Goal: Task Accomplishment & Management: Use online tool/utility

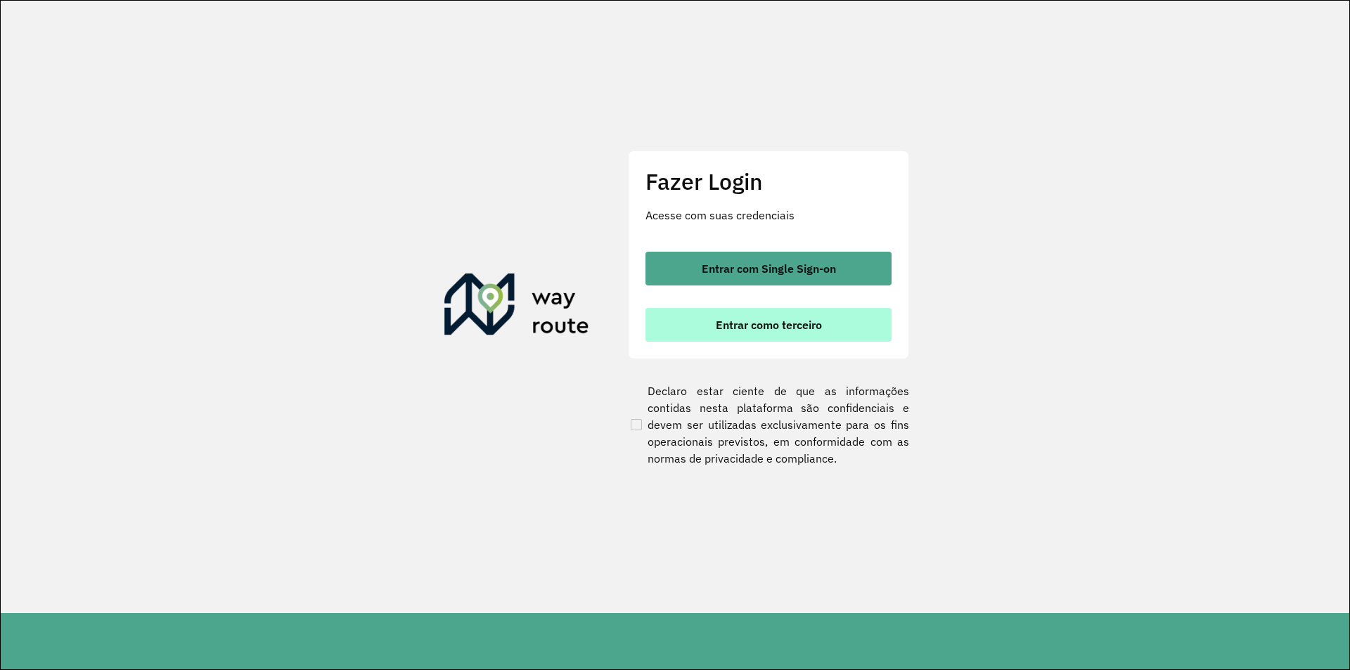
click at [772, 330] on span "Entrar como terceiro" at bounding box center [769, 324] width 106 height 11
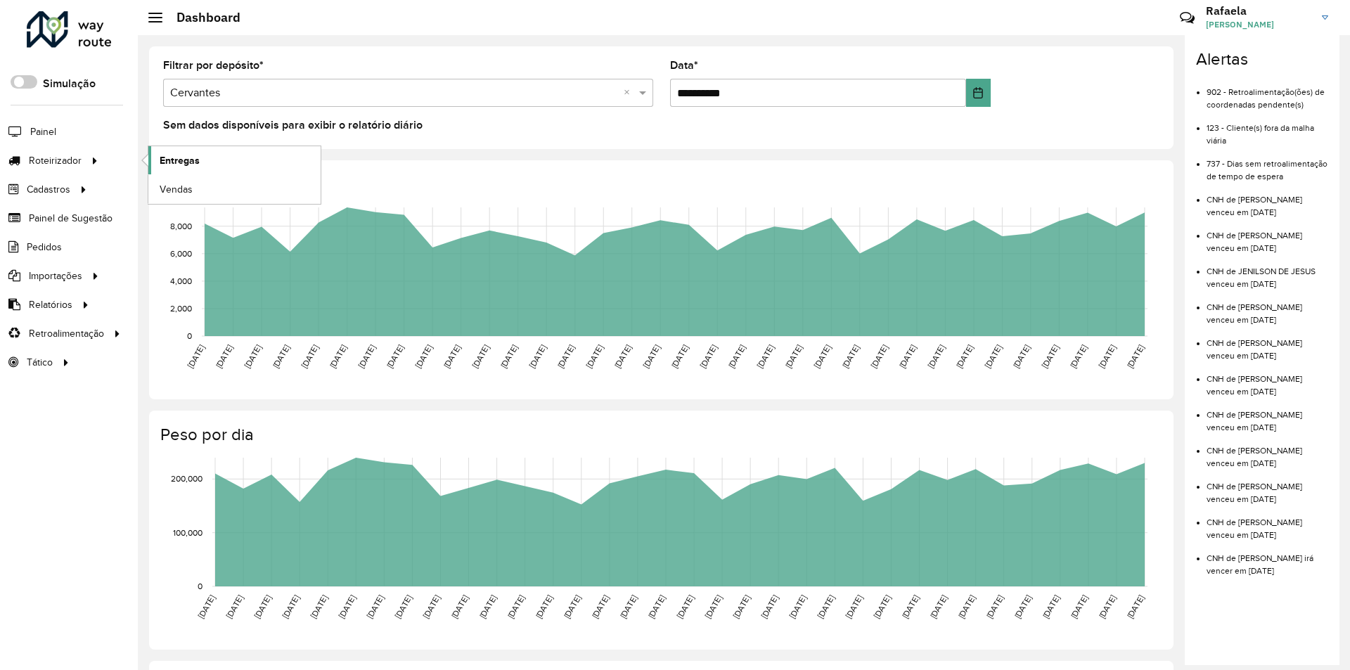
click at [169, 166] on span "Entregas" at bounding box center [180, 160] width 40 height 15
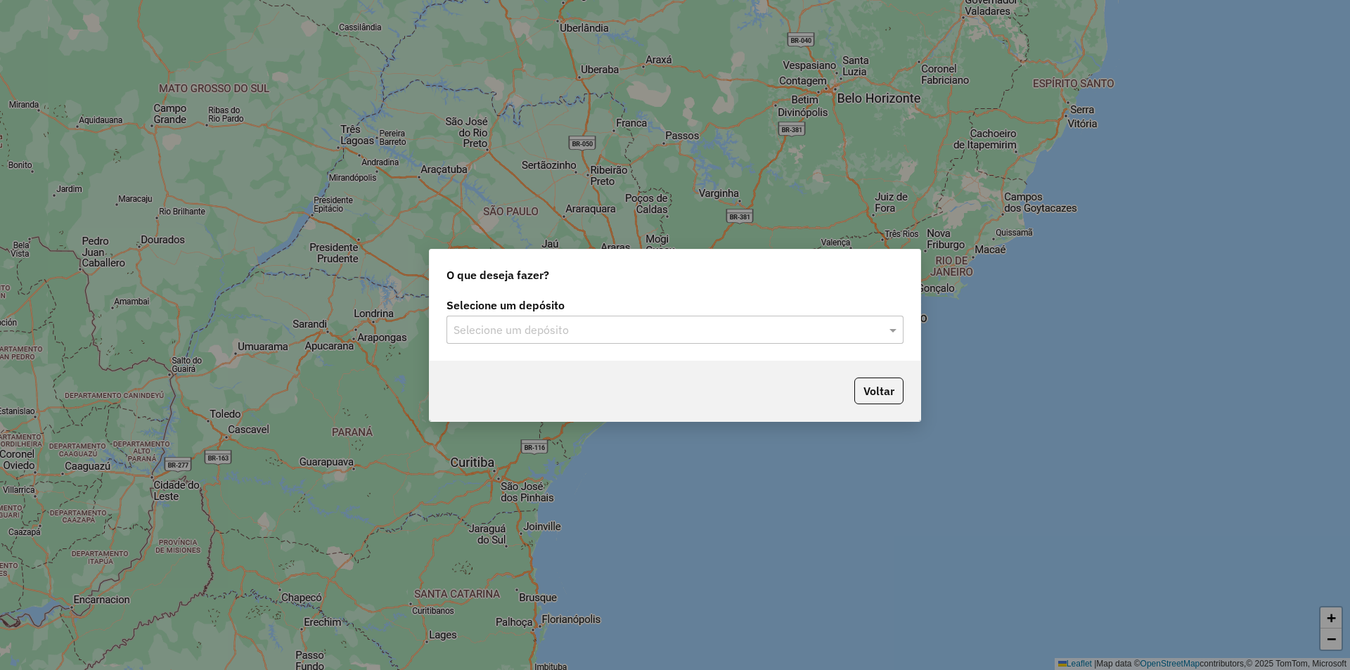
click at [542, 318] on div "Selecione um depósito" at bounding box center [675, 330] width 457 height 28
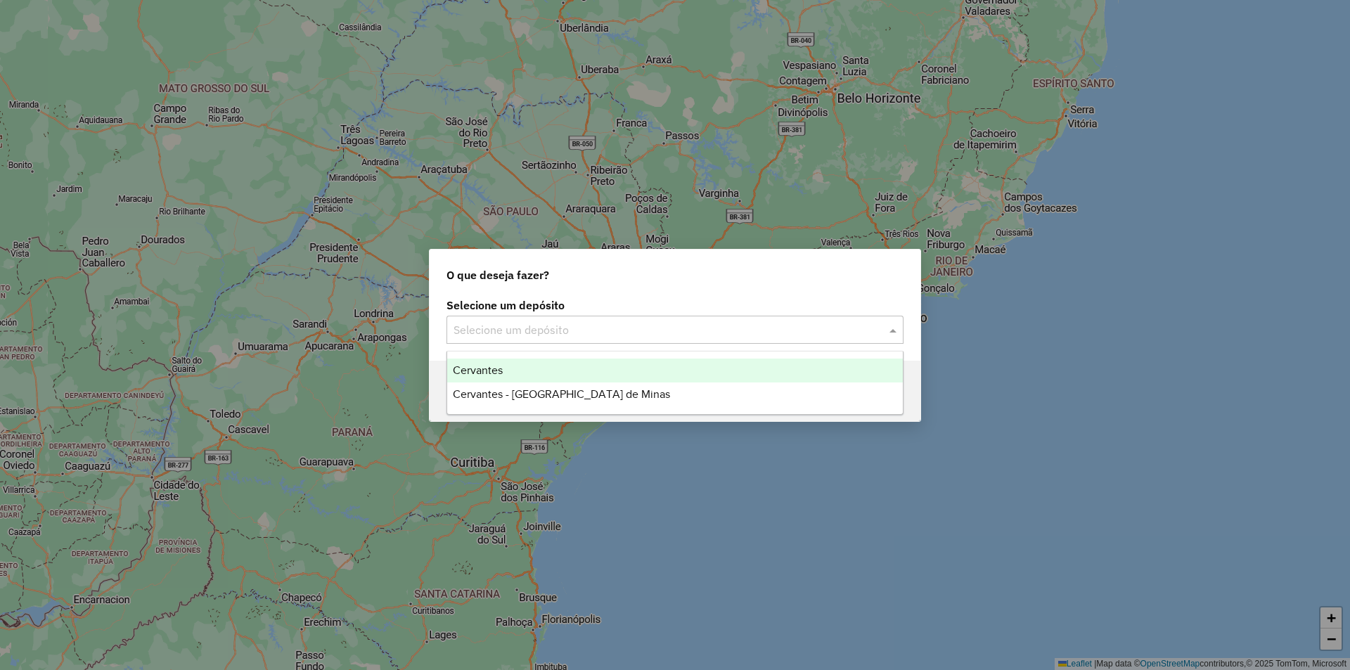
click at [582, 365] on div "Cervantes" at bounding box center [675, 371] width 456 height 24
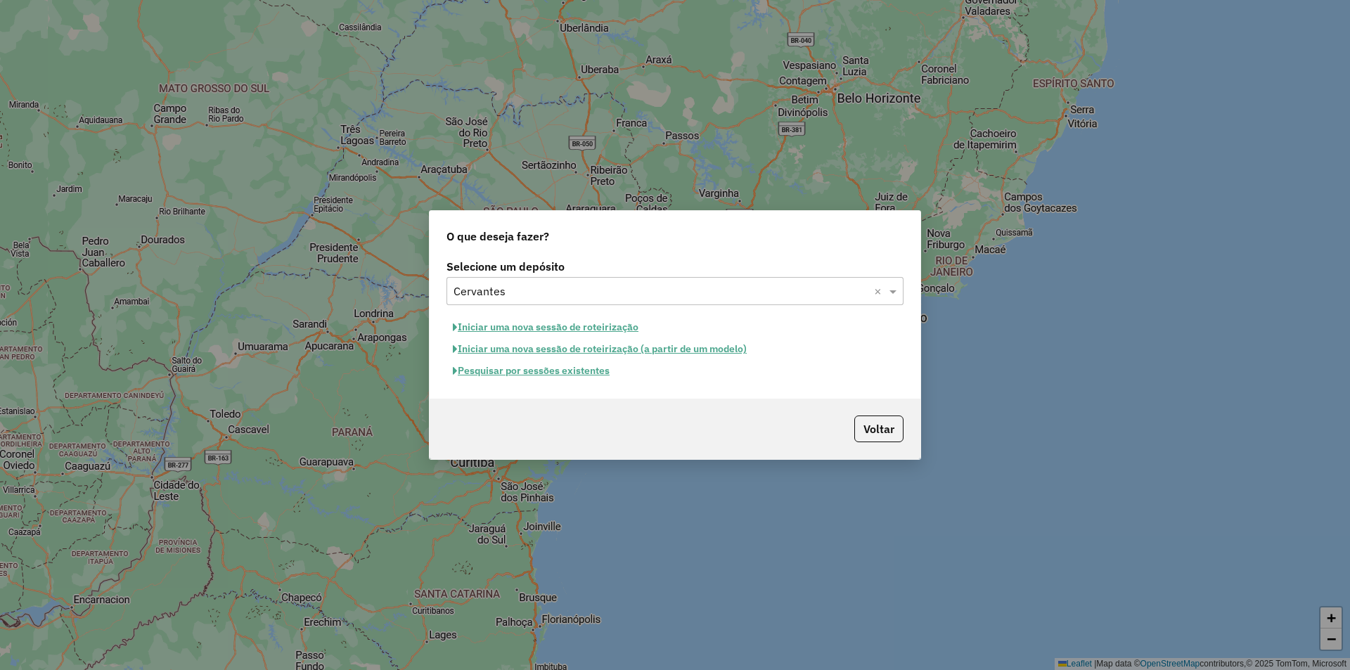
click at [561, 378] on button "Pesquisar por sessões existentes" at bounding box center [531, 371] width 169 height 22
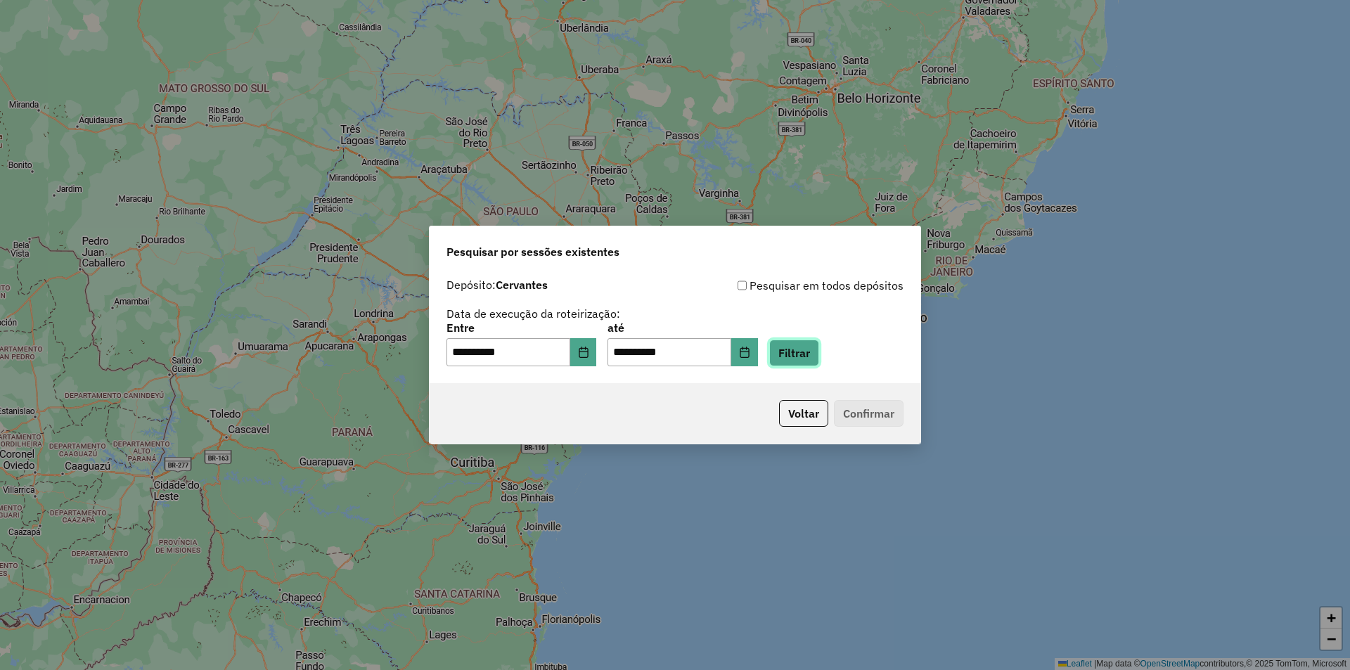
drag, startPoint x: 831, startPoint y: 355, endPoint x: 835, endPoint y: 345, distance: 10.5
click at [819, 346] on button "Filtrar" at bounding box center [794, 353] width 50 height 27
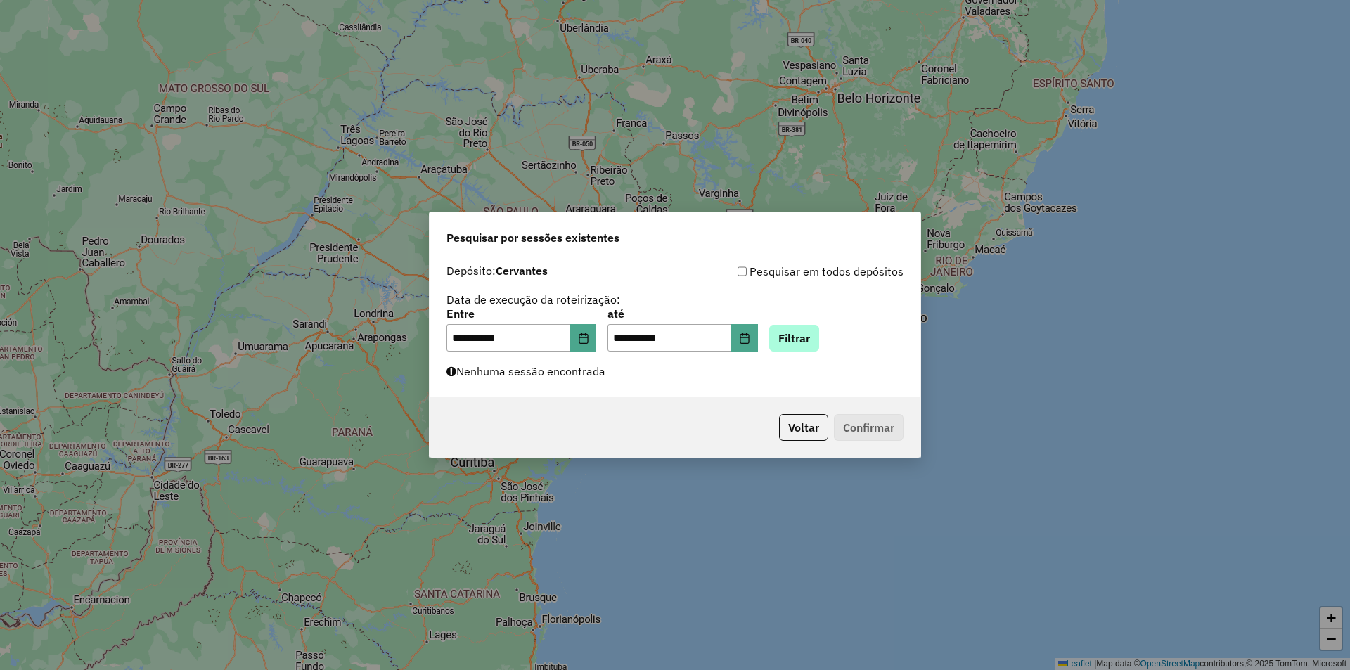
drag, startPoint x: 814, startPoint y: 310, endPoint x: 793, endPoint y: 343, distance: 38.2
click at [802, 319] on div "**********" at bounding box center [675, 331] width 457 height 44
click at [811, 331] on button "Filtrar" at bounding box center [794, 338] width 50 height 27
click at [805, 340] on button "Filtrar" at bounding box center [794, 338] width 50 height 27
click at [597, 333] on button "Choose Date" at bounding box center [583, 338] width 27 height 28
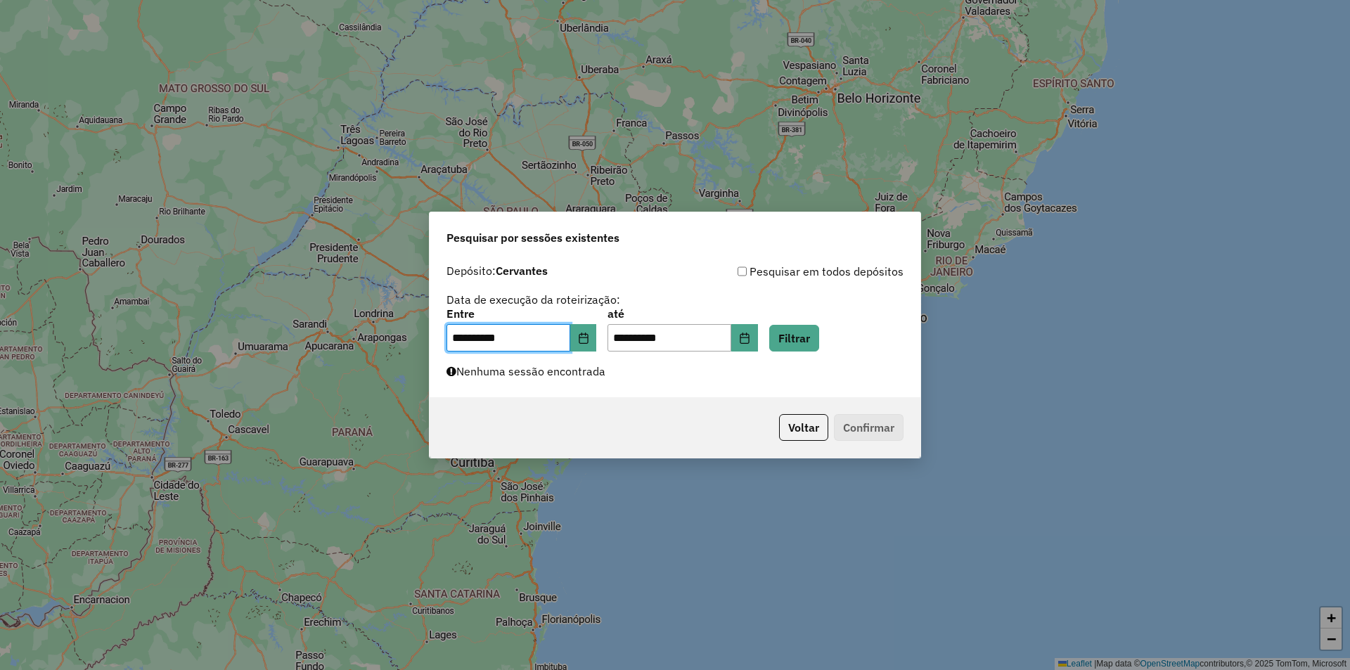
click at [653, 285] on div "**********" at bounding box center [675, 307] width 457 height 89
click at [800, 333] on button "Filtrar" at bounding box center [794, 338] width 50 height 27
click at [589, 346] on button "Choose Date" at bounding box center [583, 338] width 27 height 28
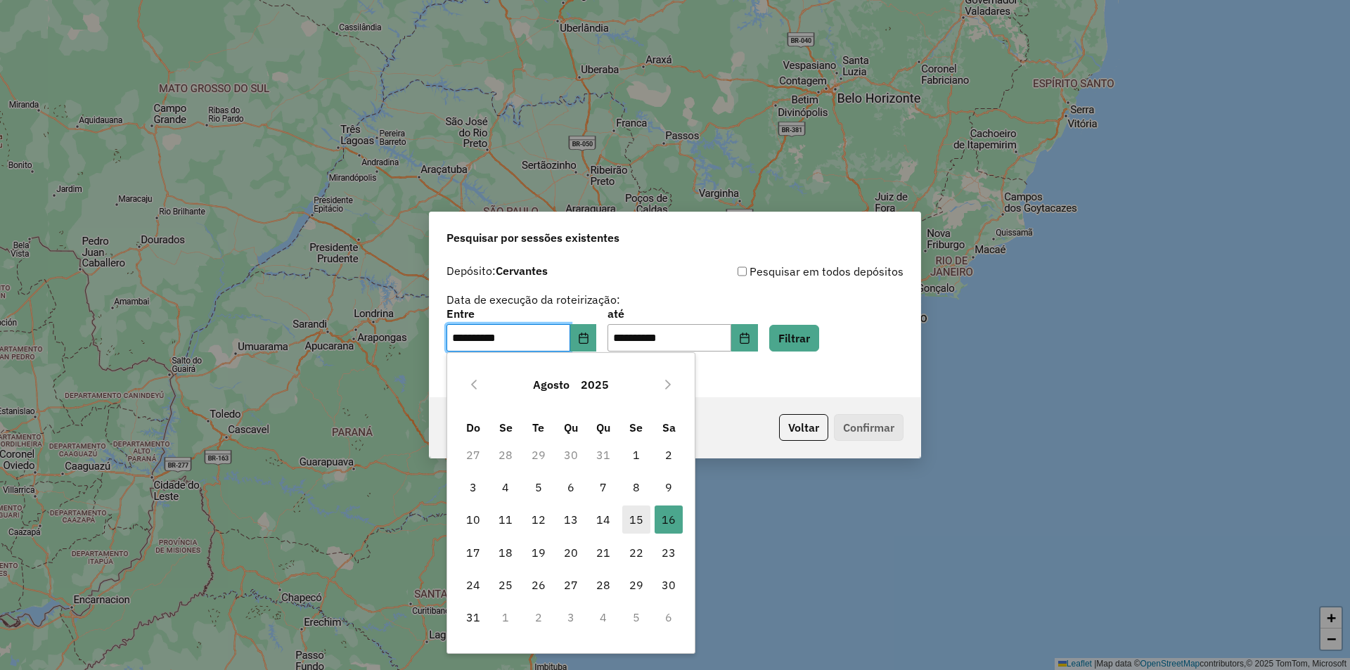
click at [641, 520] on span "15" at bounding box center [636, 520] width 28 height 28
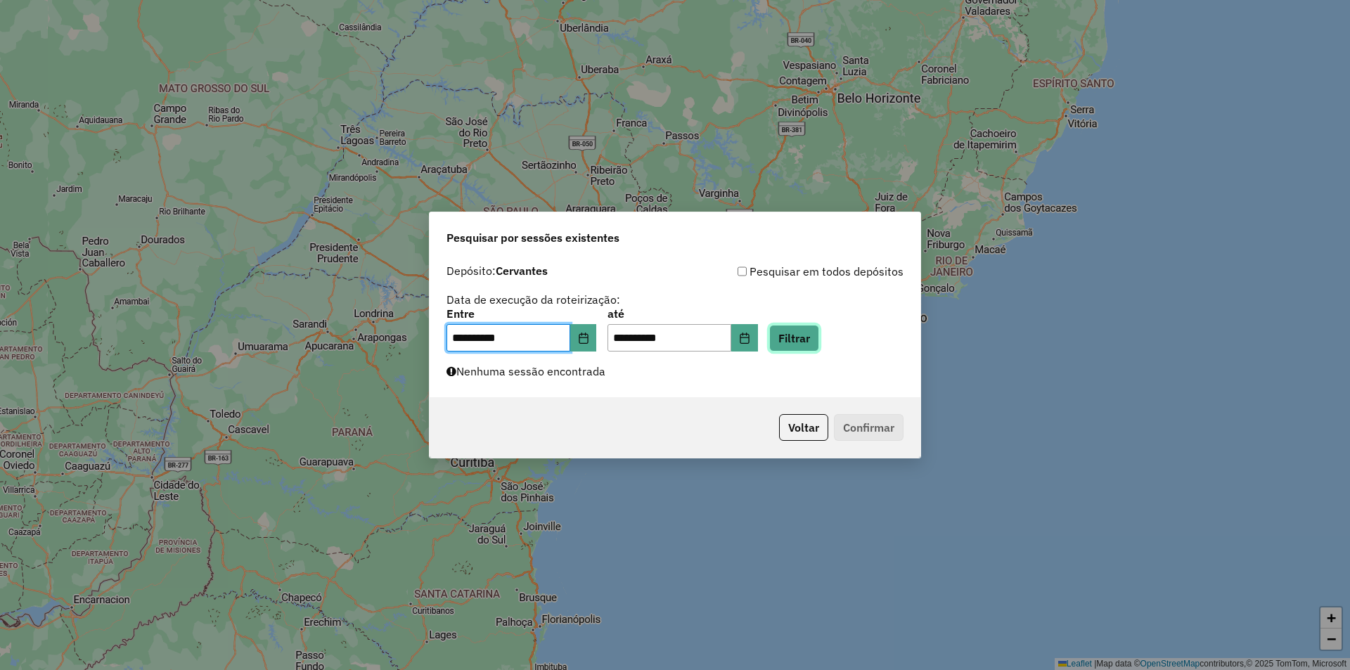
click at [816, 344] on button "Filtrar" at bounding box center [794, 338] width 50 height 27
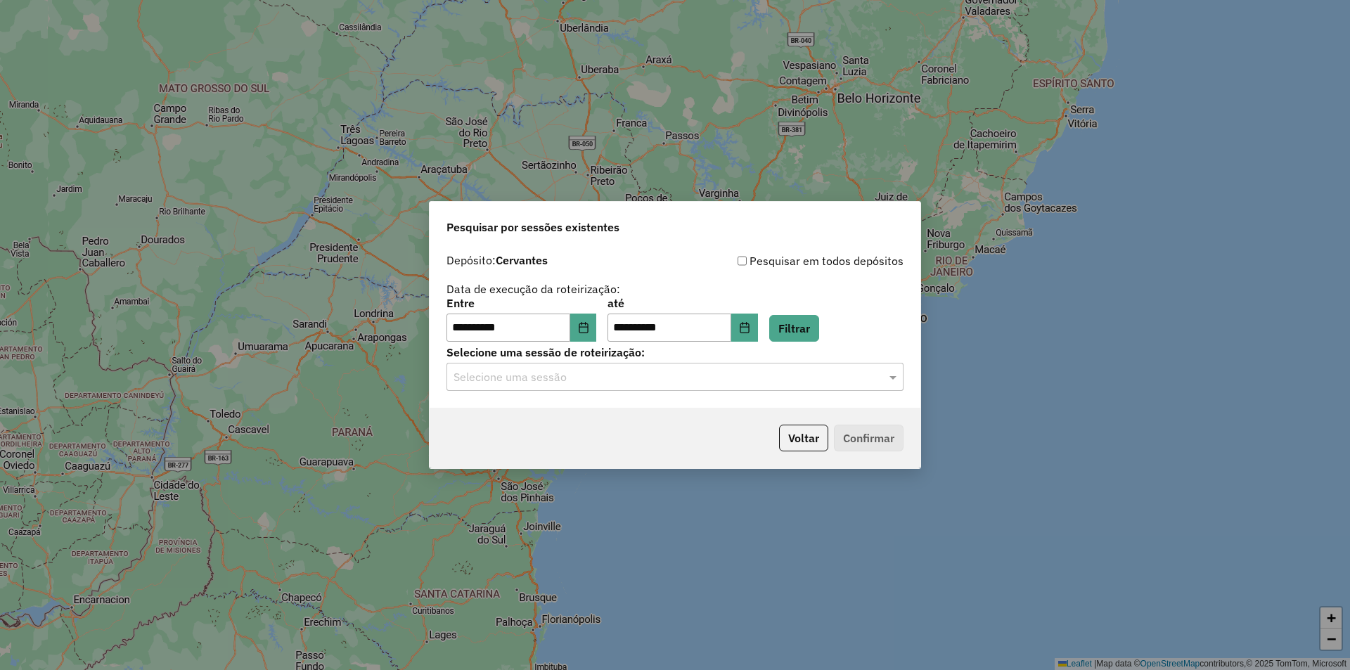
click at [688, 373] on input "text" at bounding box center [661, 377] width 415 height 17
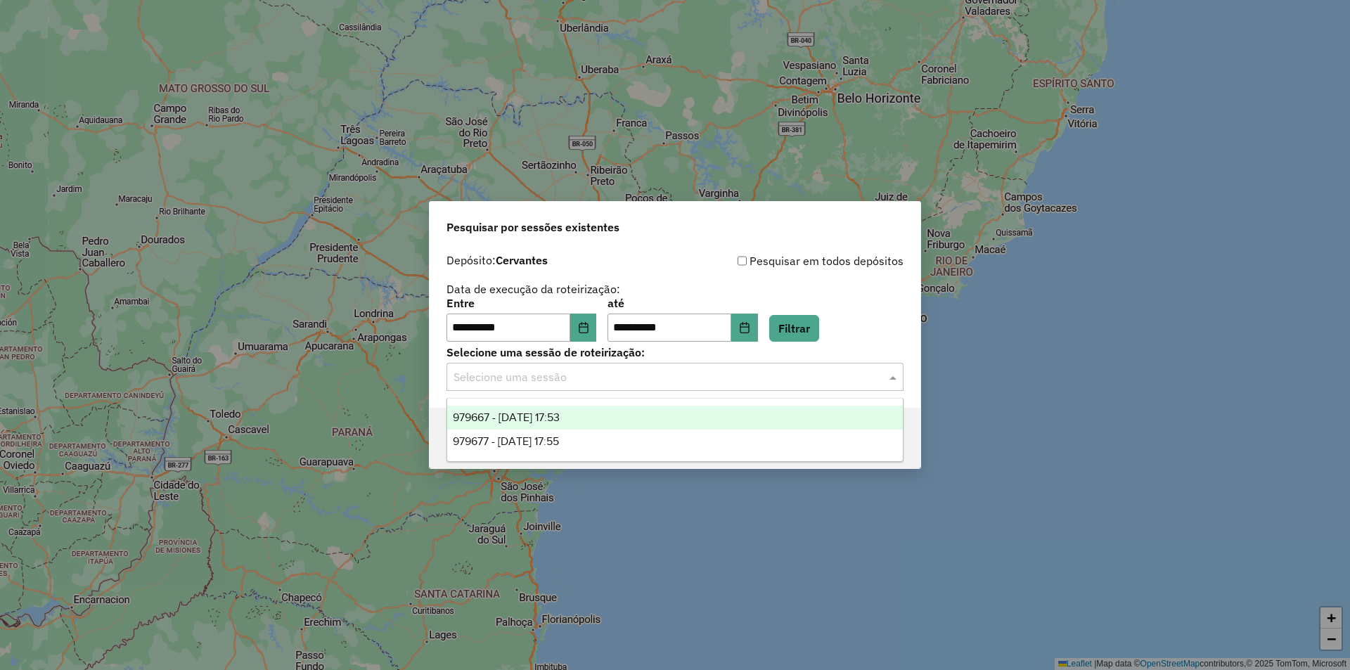
click at [625, 161] on div "**********" at bounding box center [675, 335] width 1350 height 670
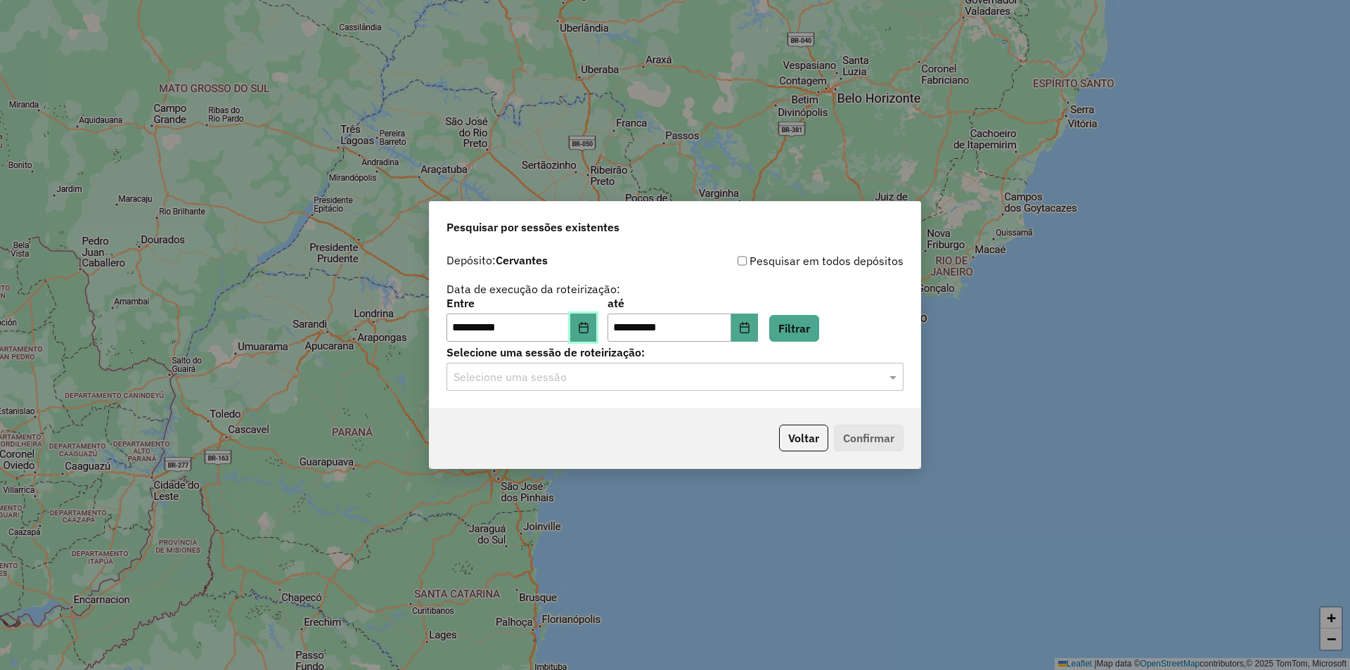
click at [597, 319] on button "Choose Date" at bounding box center [583, 328] width 27 height 28
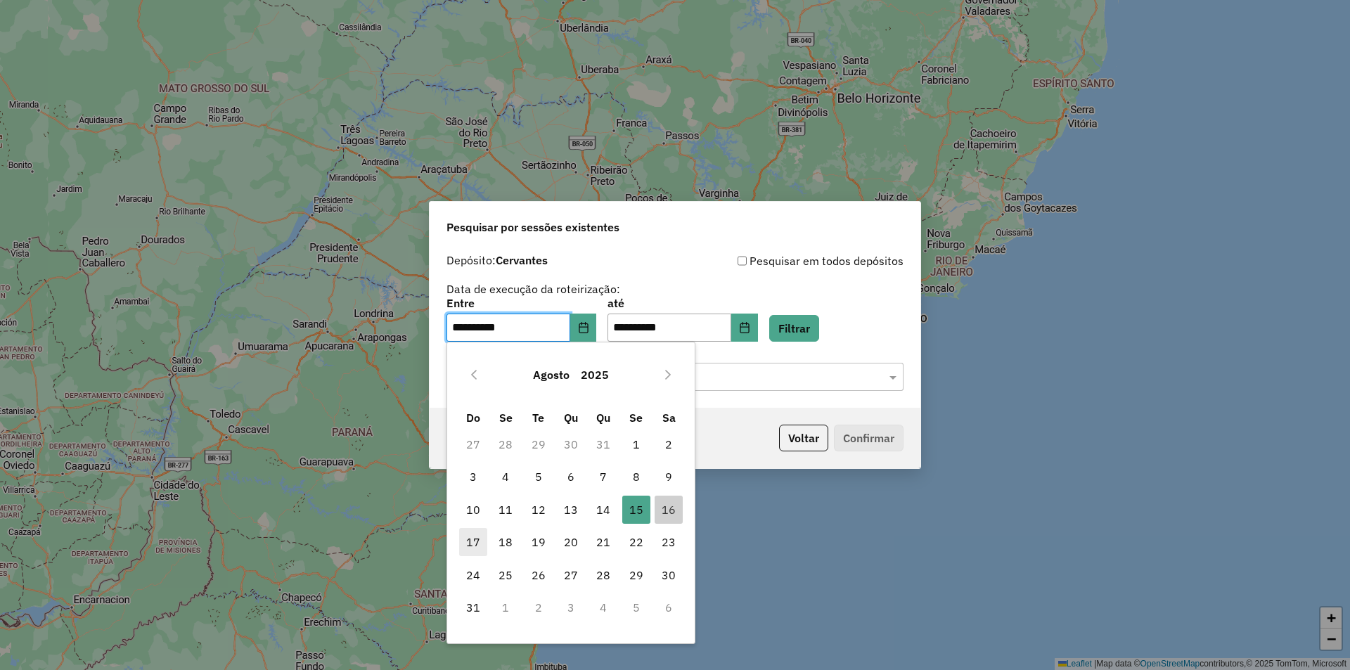
click at [475, 537] on span "17" at bounding box center [473, 542] width 28 height 28
type input "**********"
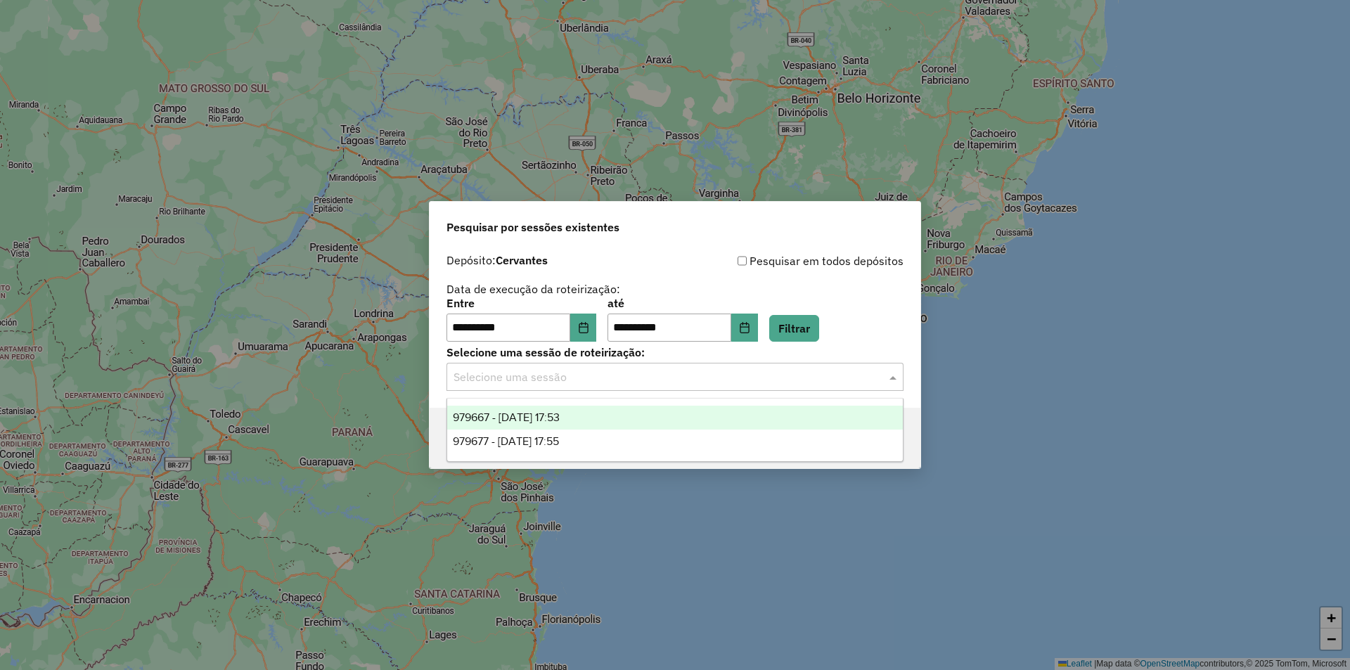
click at [804, 370] on input "text" at bounding box center [661, 377] width 415 height 17
click at [681, 414] on div "979667 - 15/08/2025 17:53" at bounding box center [675, 418] width 456 height 24
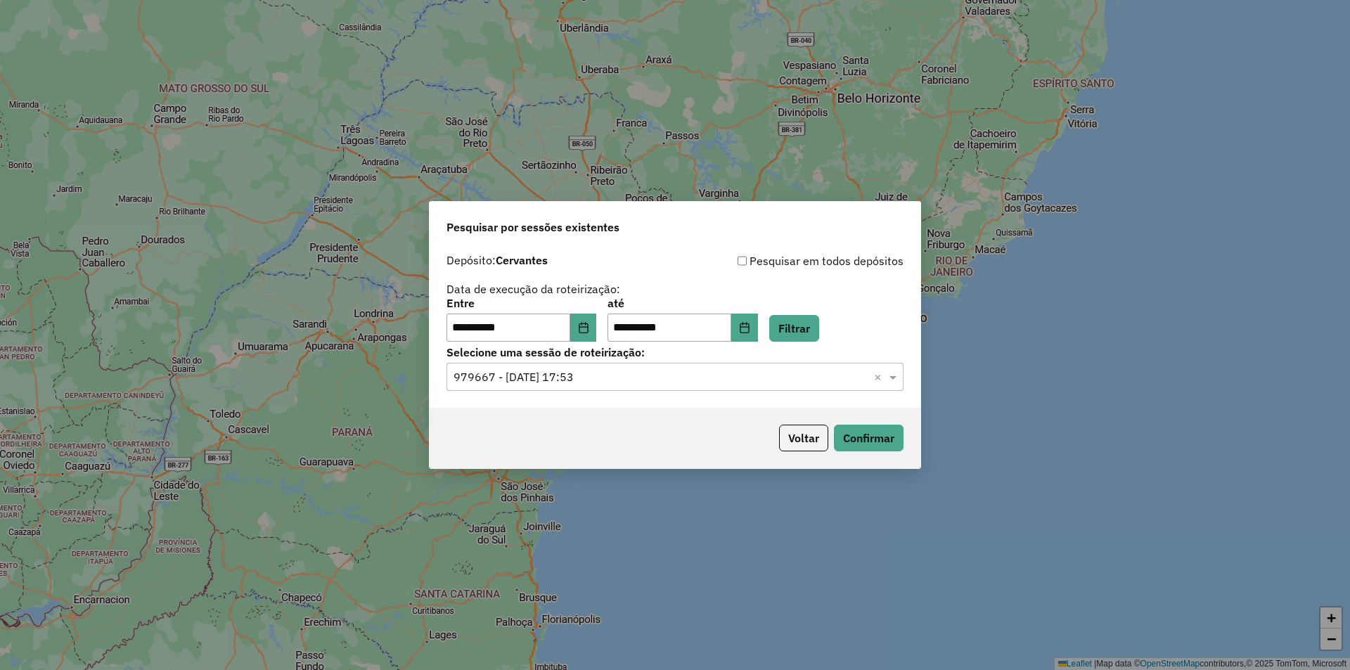
click at [881, 452] on div "Voltar Confirmar" at bounding box center [675, 438] width 491 height 60
click at [864, 445] on button "Confirmar" at bounding box center [869, 438] width 70 height 27
